Goal: Transaction & Acquisition: Purchase product/service

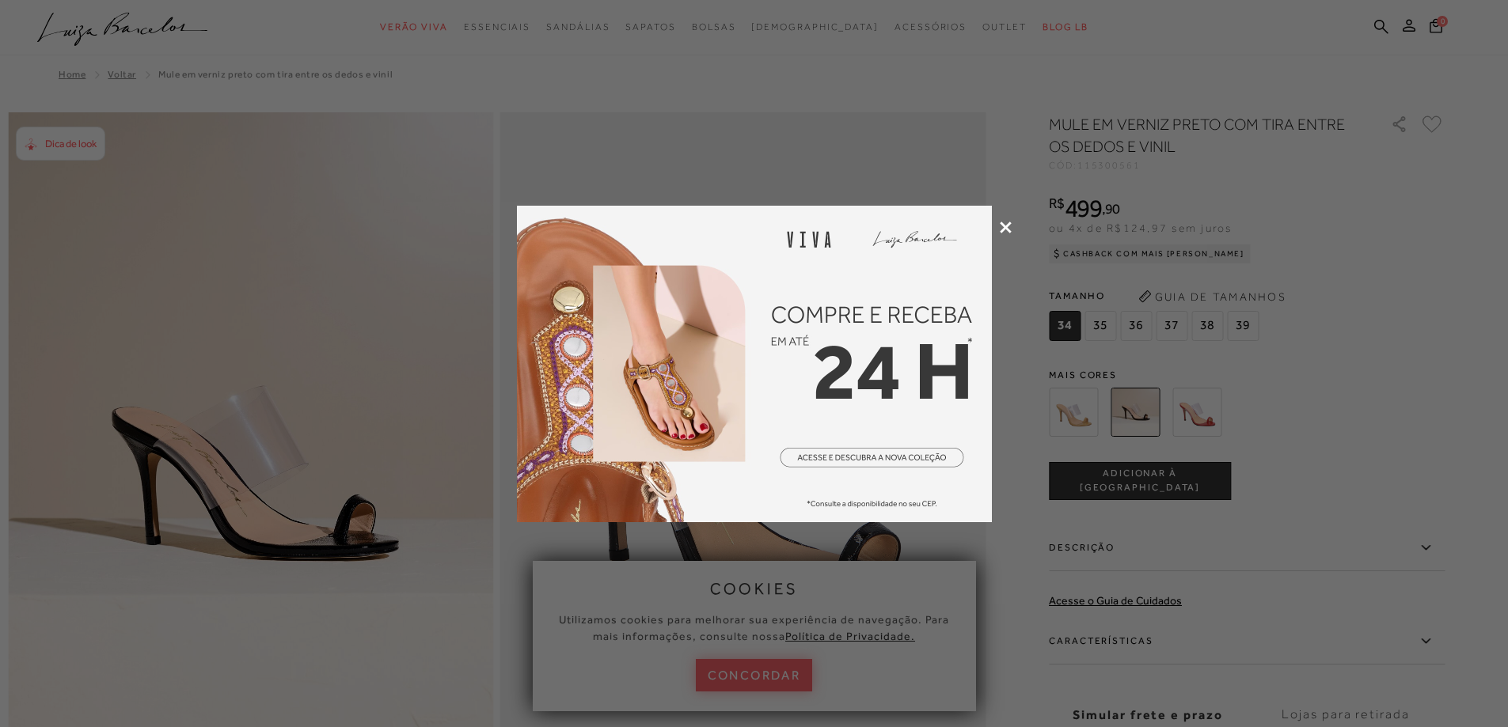
click at [1000, 229] on icon at bounding box center [1006, 228] width 12 height 12
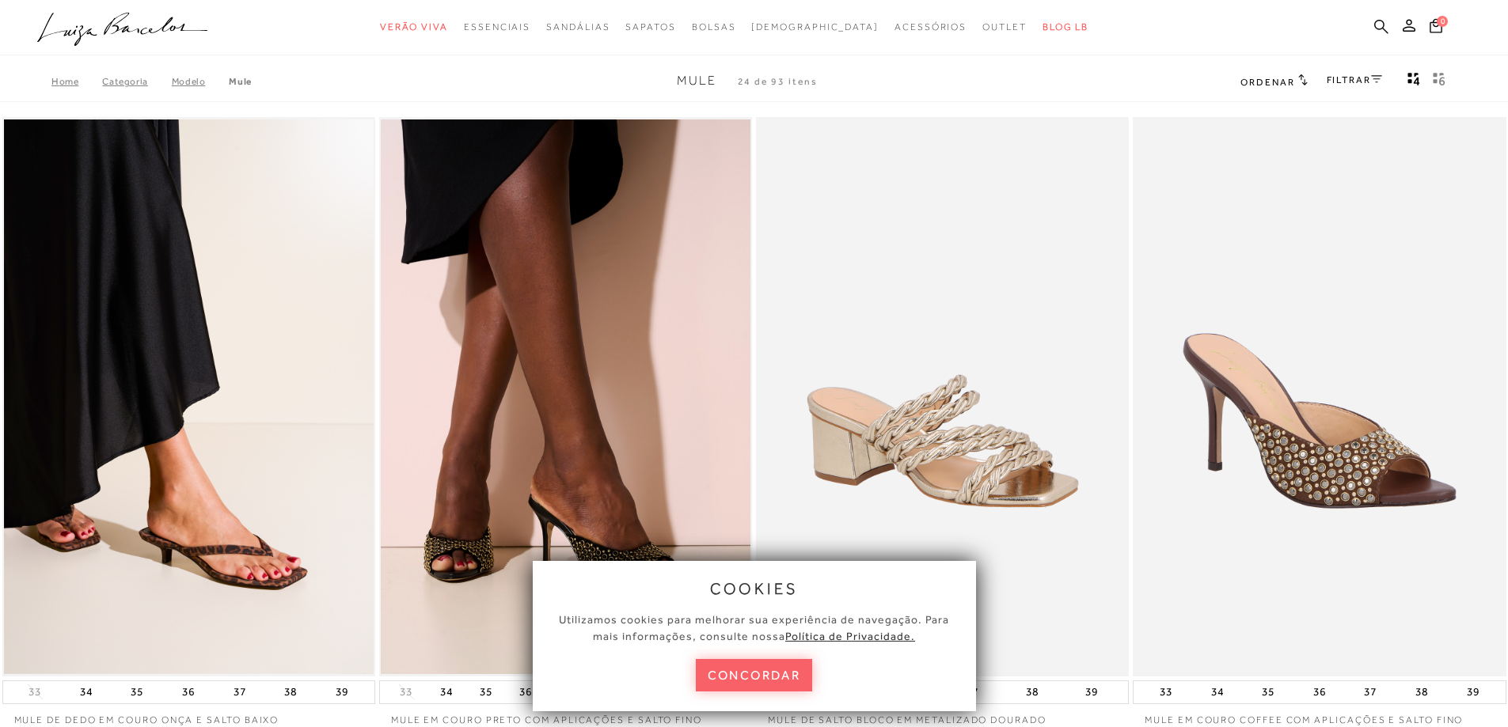
click at [1379, 22] on icon at bounding box center [1381, 26] width 14 height 15
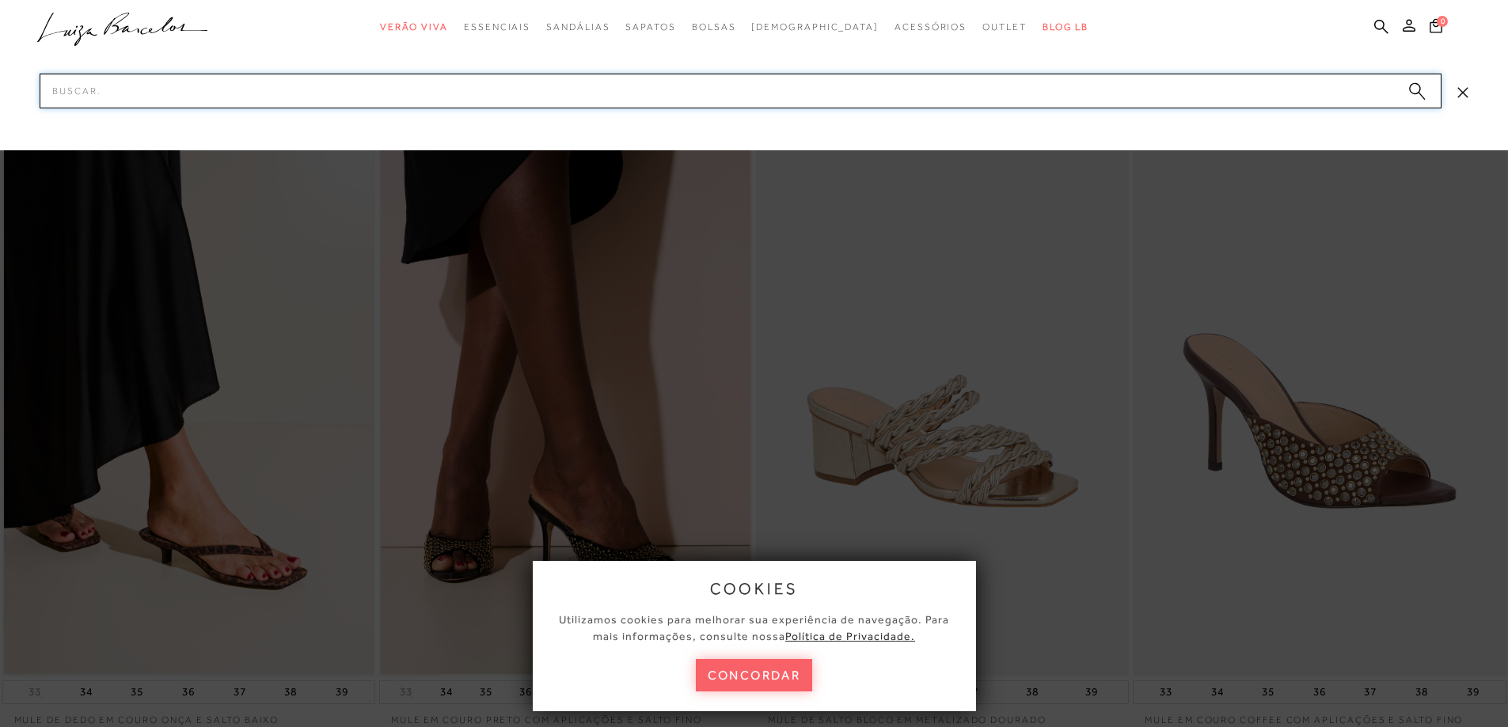
click at [734, 92] on input "Pesquisar" at bounding box center [741, 91] width 1402 height 35
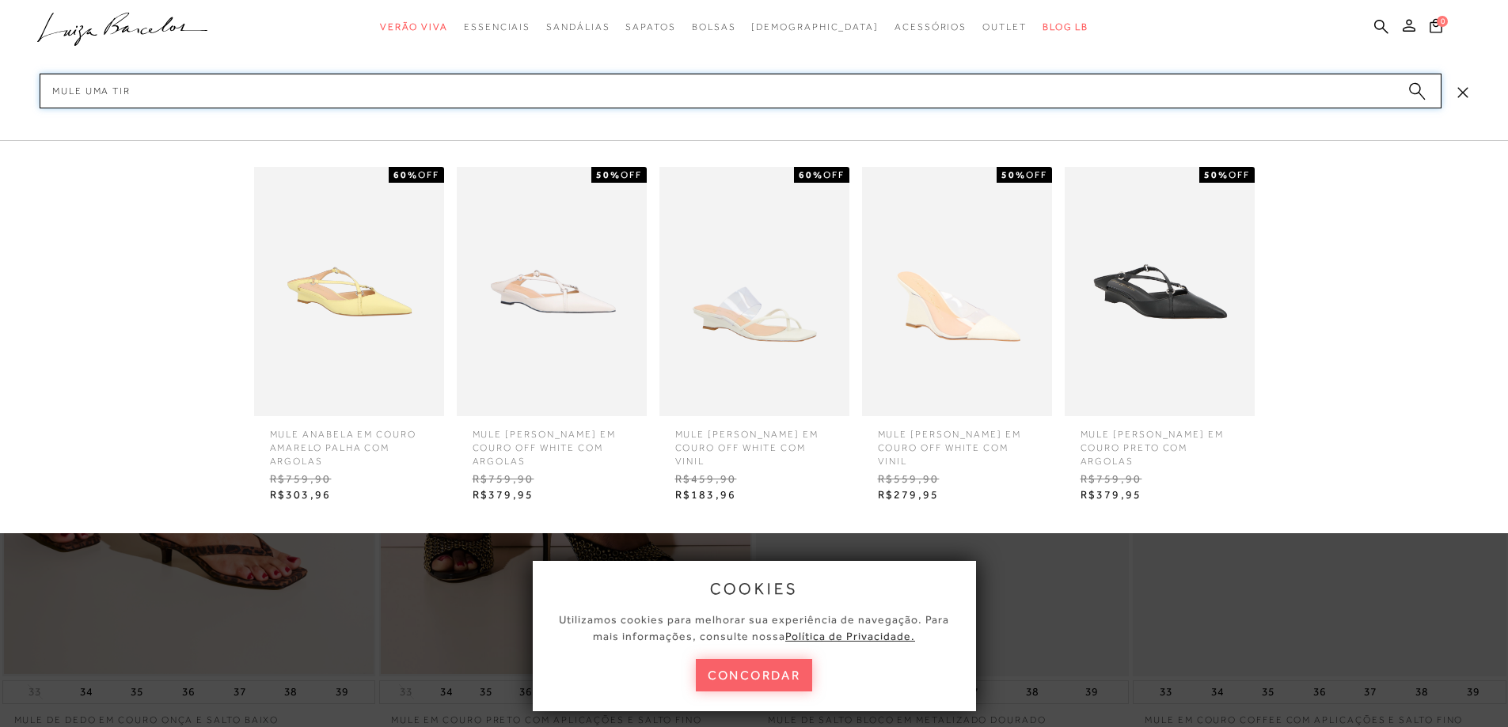
type input "MULE UMA TIRA"
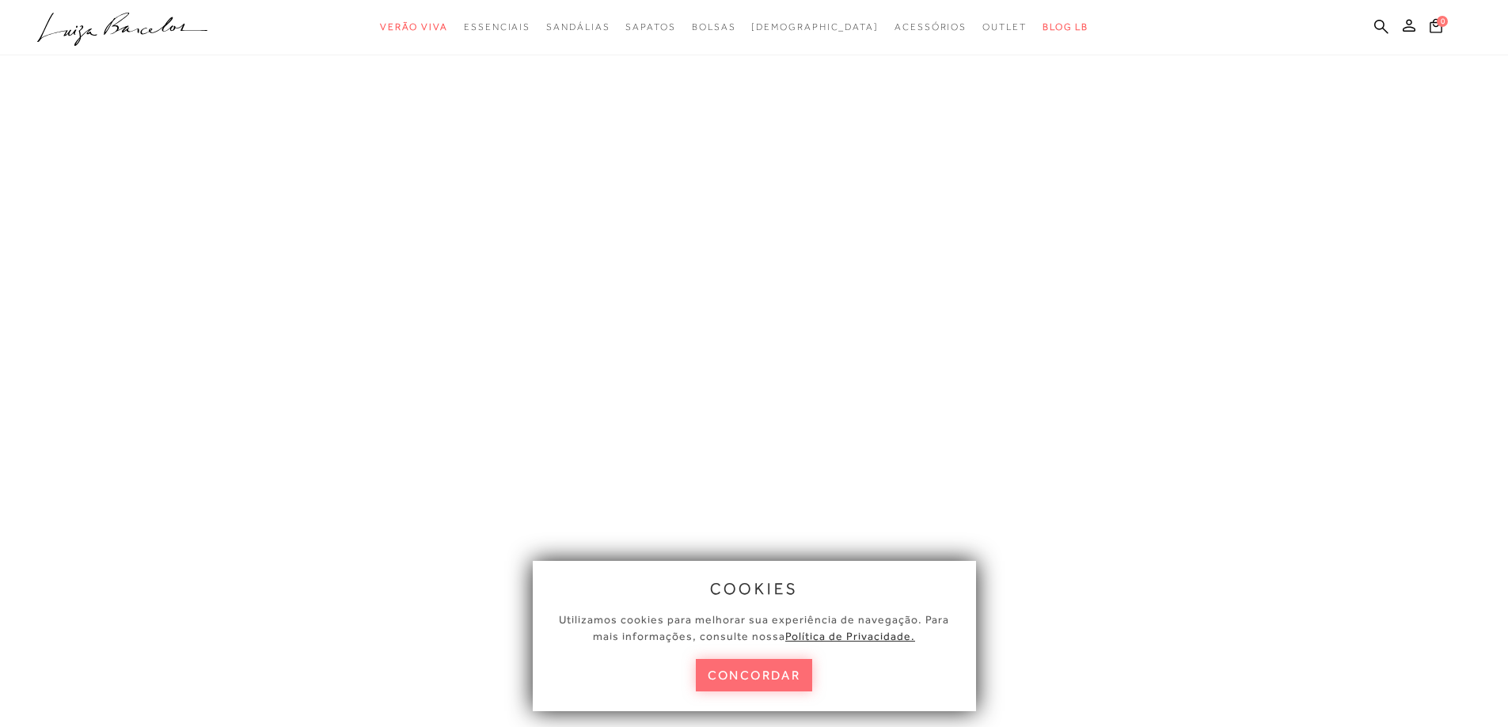
click at [789, 681] on button "concordar" at bounding box center [754, 675] width 117 height 32
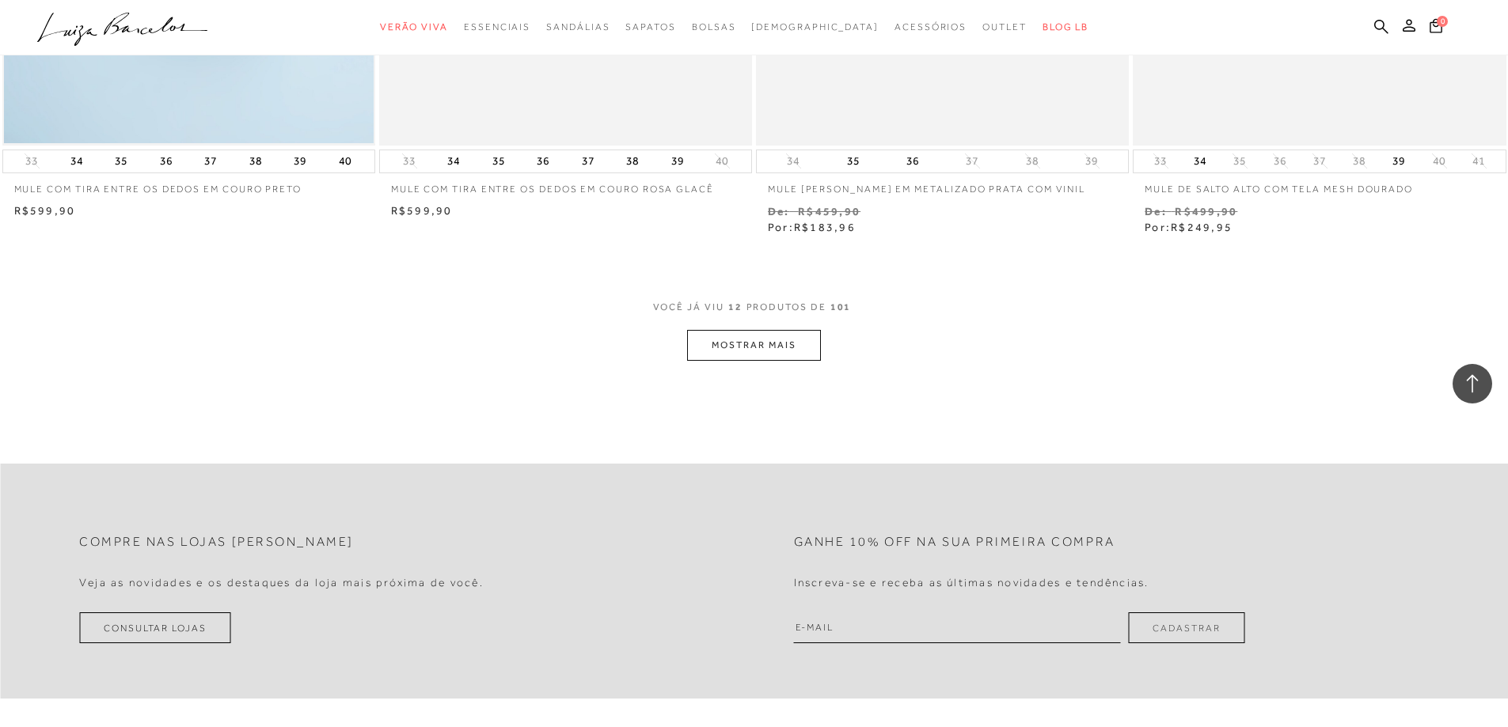
scroll to position [1899, 0]
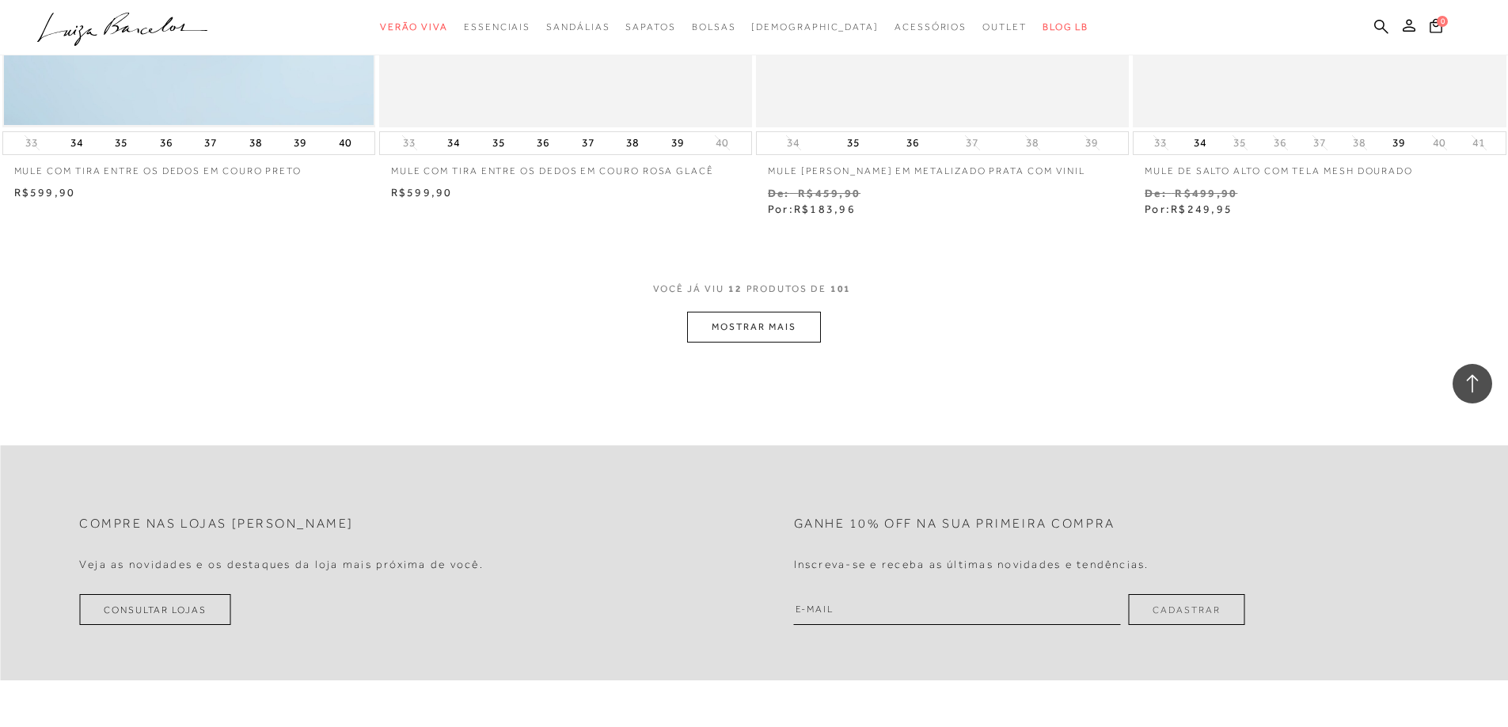
click at [776, 332] on button "MOSTRAR MAIS" at bounding box center [753, 327] width 133 height 31
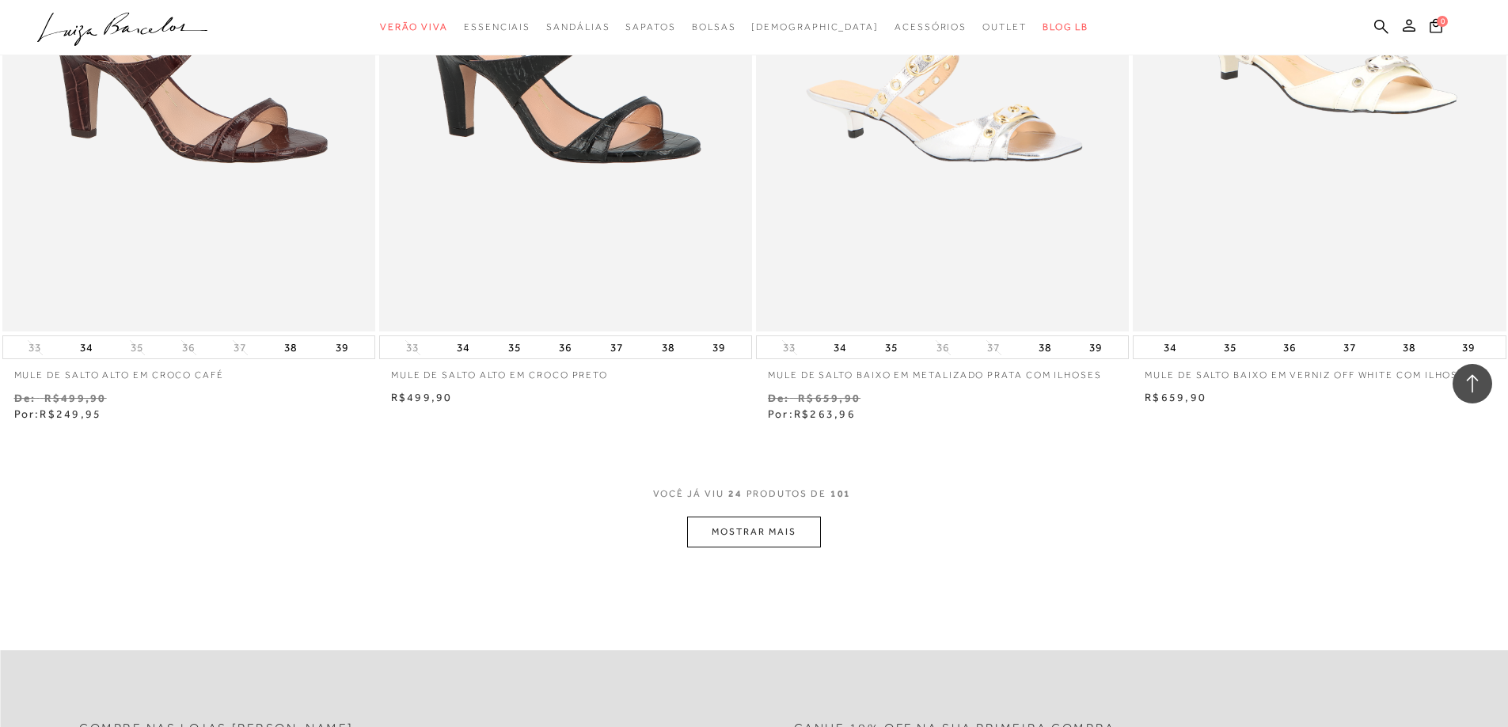
scroll to position [3957, 0]
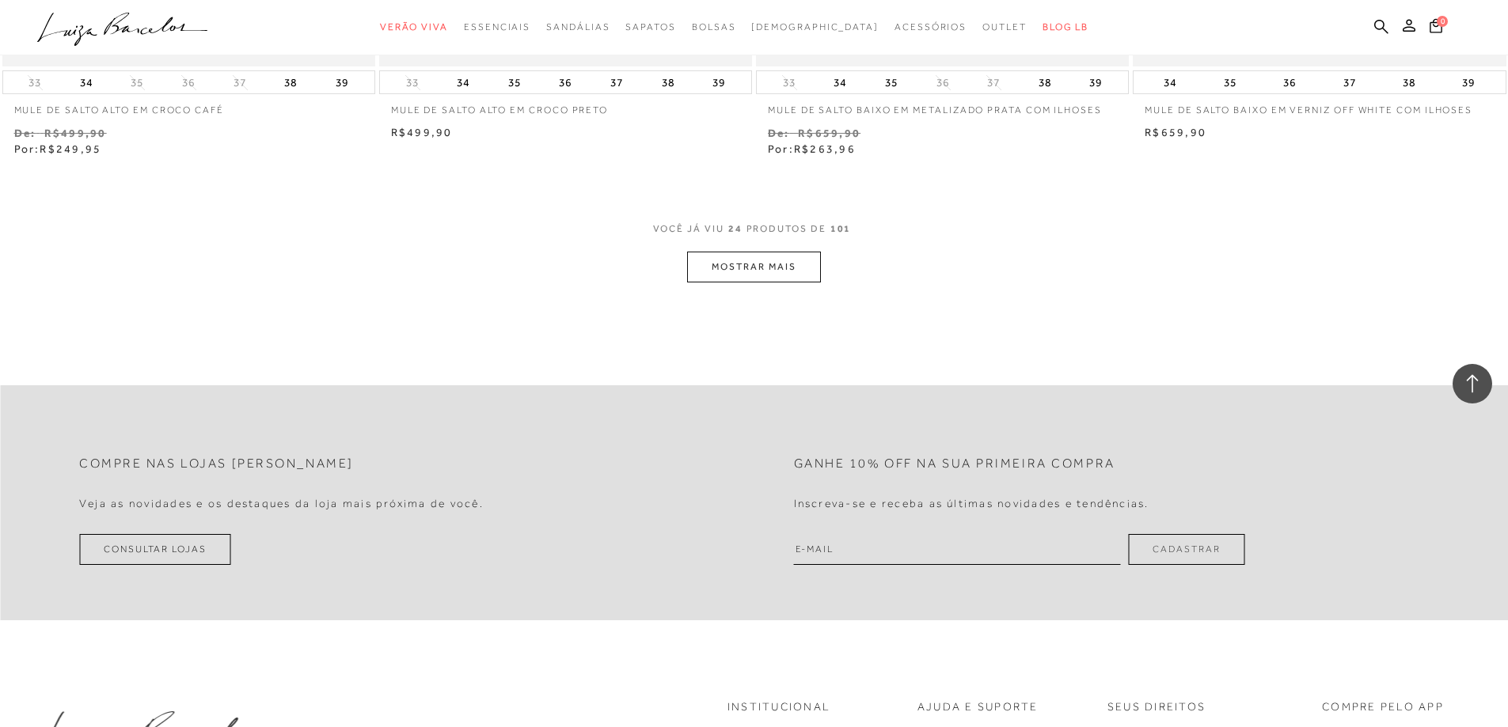
click at [792, 275] on button "MOSTRAR MAIS" at bounding box center [753, 267] width 133 height 31
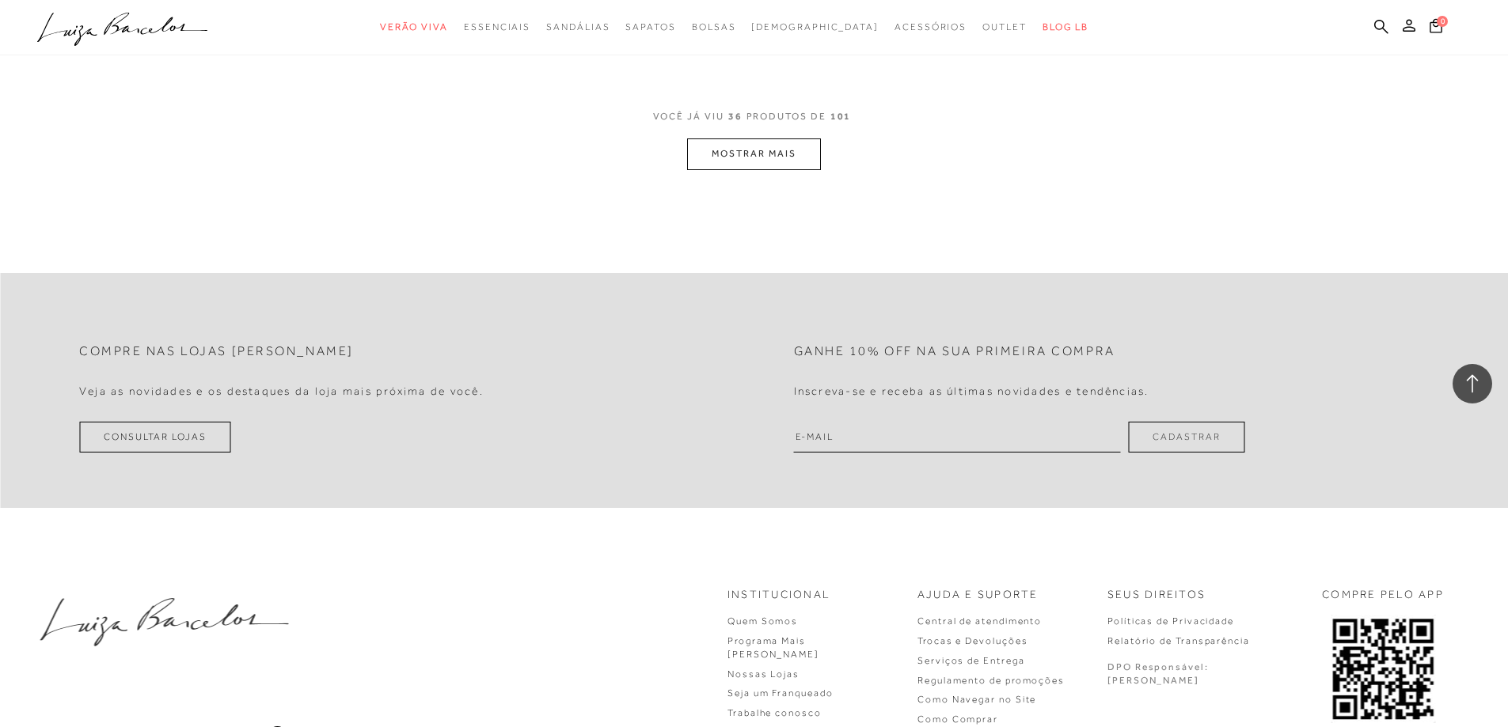
scroll to position [6228, 0]
